Goal: Information Seeking & Learning: Learn about a topic

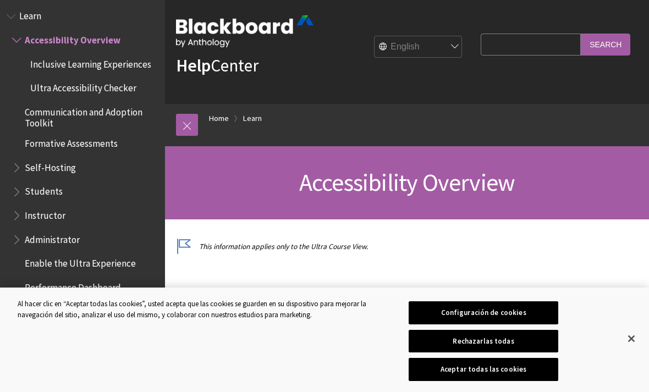
scroll to position [12, 0]
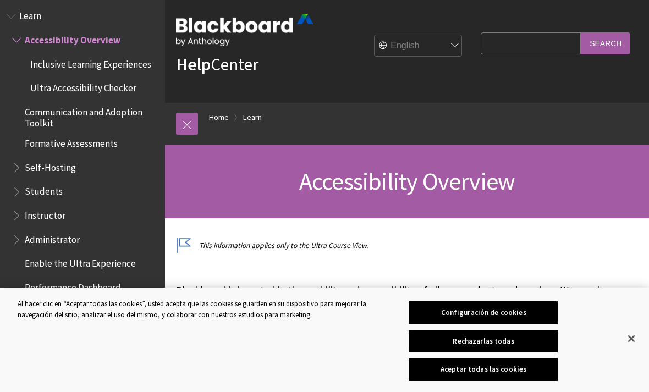
click at [25, 183] on span "Students" at bounding box center [44, 190] width 38 height 15
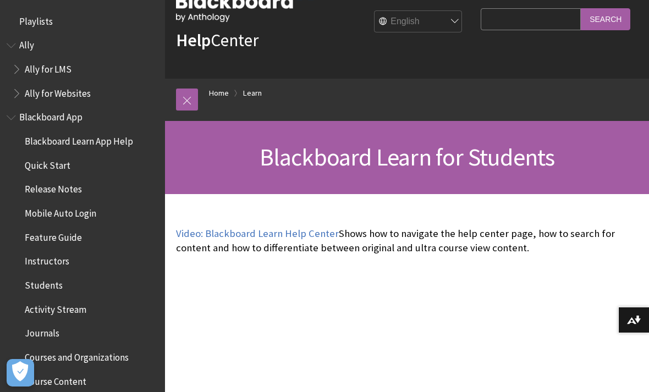
scroll to position [1044, 0]
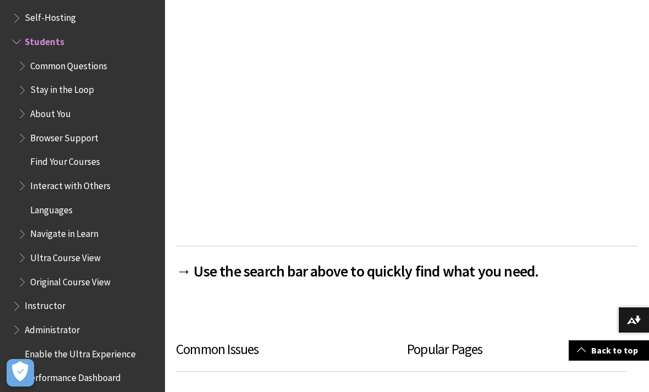
click at [607, 361] on link "Back to top" at bounding box center [609, 351] width 80 height 20
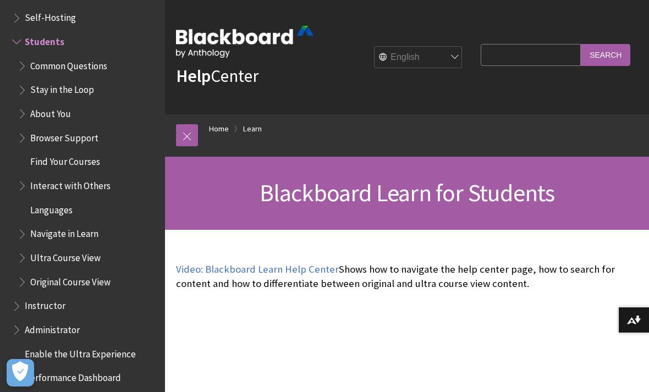
scroll to position [27, 0]
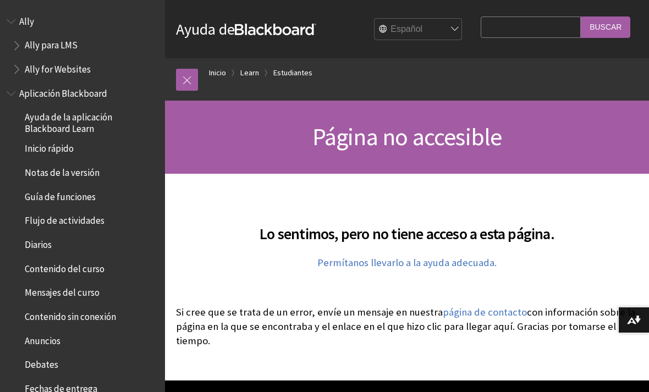
click at [188, 79] on link at bounding box center [187, 80] width 22 height 22
